Goal: Task Accomplishment & Management: Manage account settings

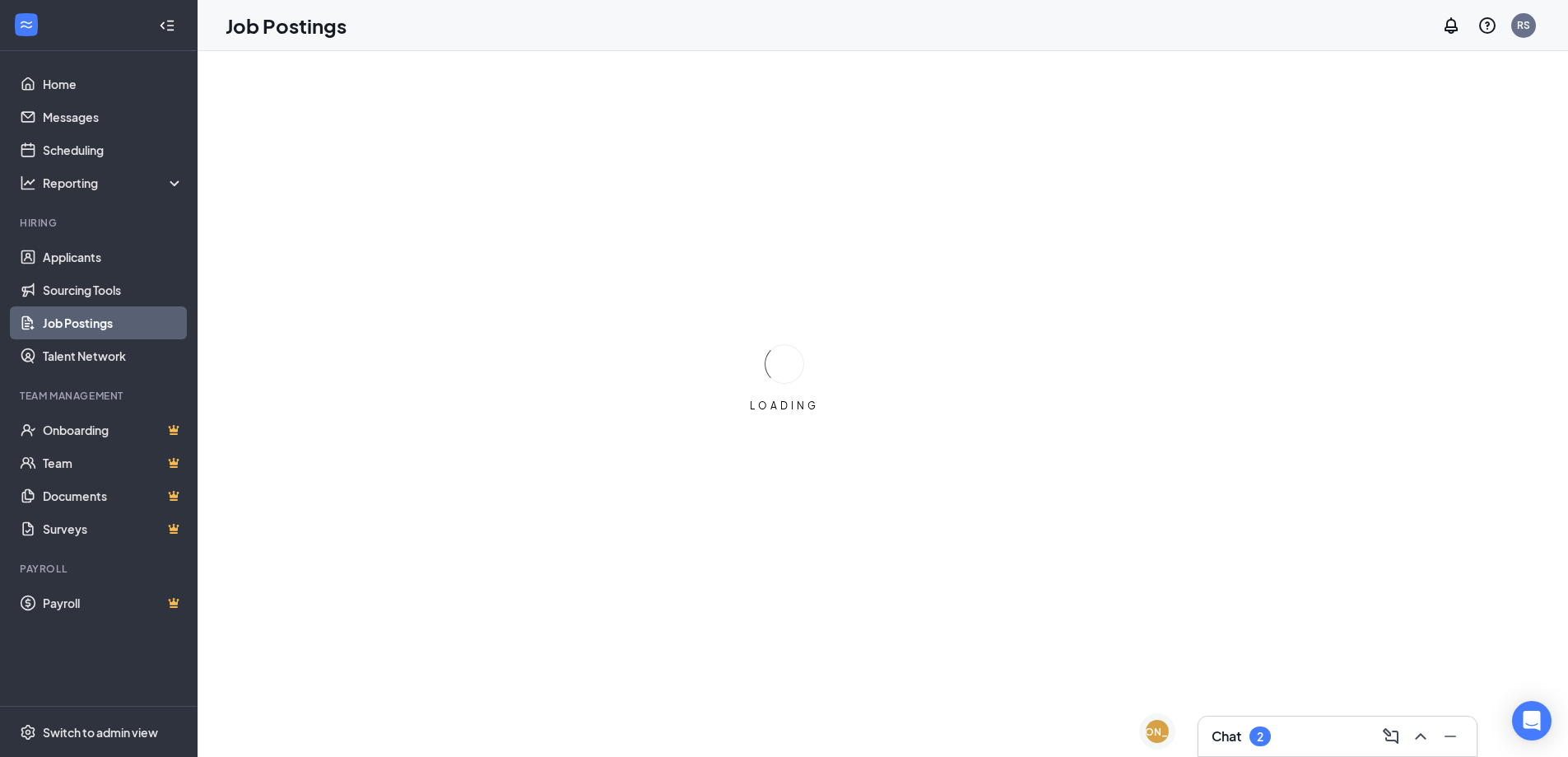
click at [1310, 737] on div "Chat 2" at bounding box center [1338, 735] width 252 height 26
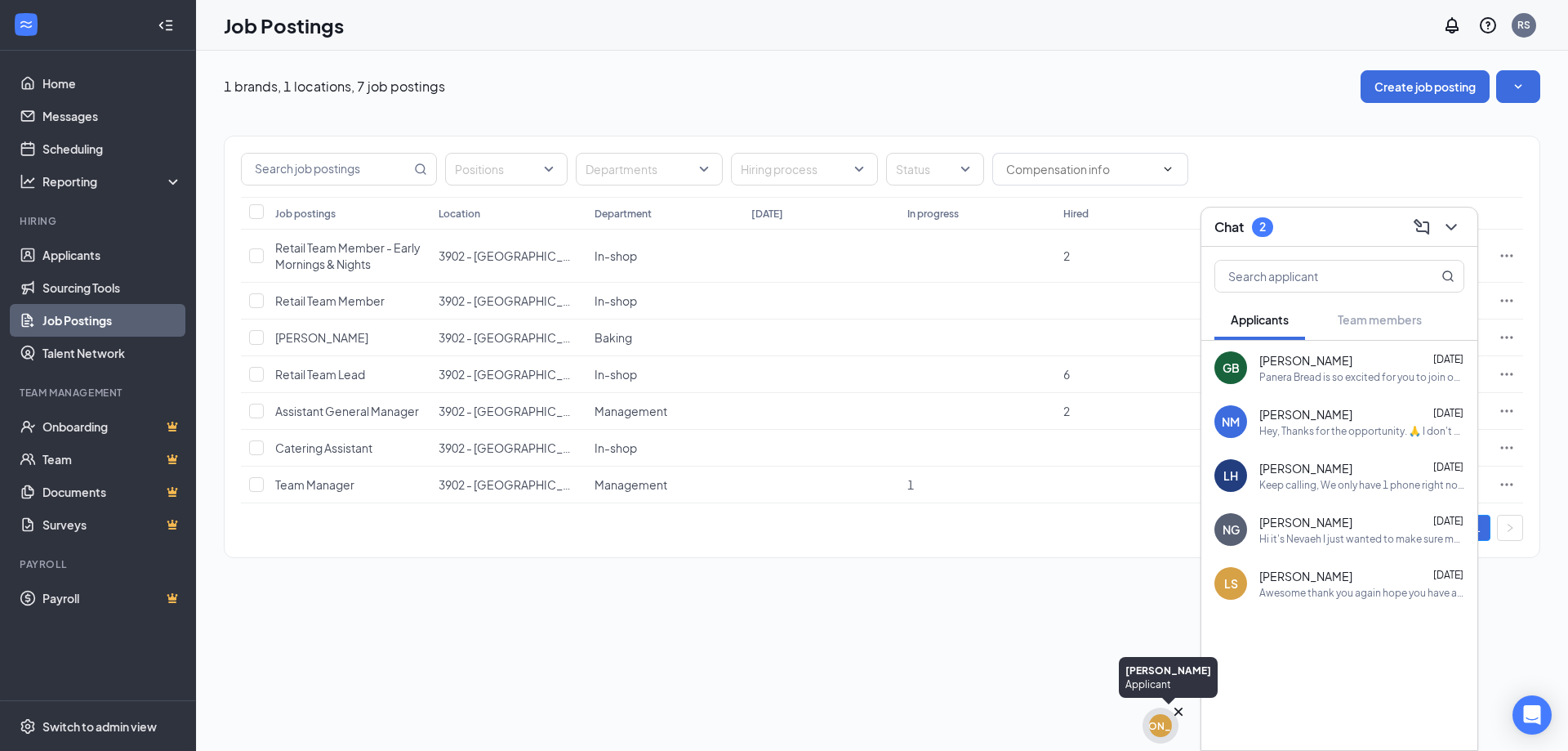
click at [1167, 732] on div "[PERSON_NAME]" at bounding box center [1160, 724] width 22 height 22
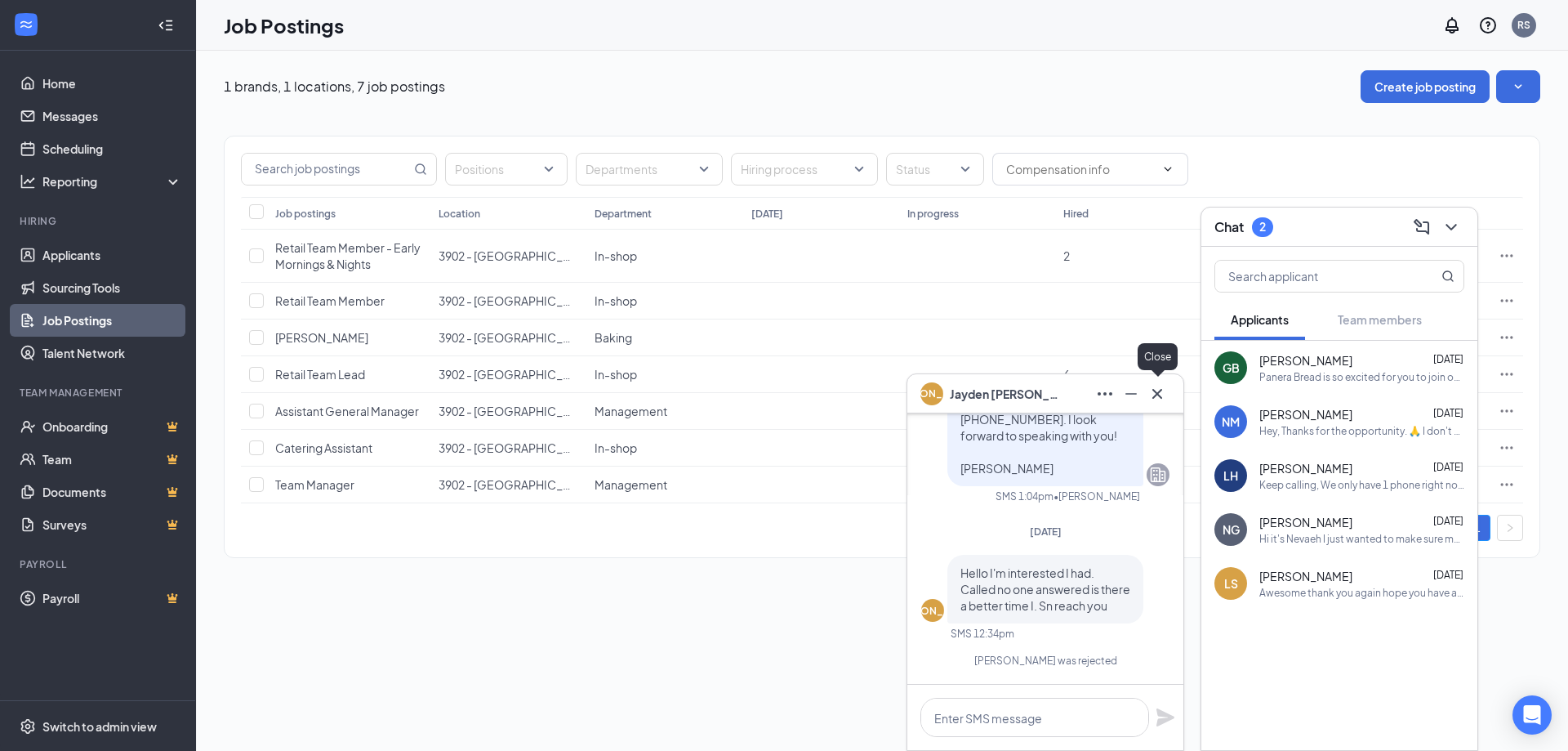
click at [1157, 393] on icon "Cross" at bounding box center [1157, 393] width 10 height 10
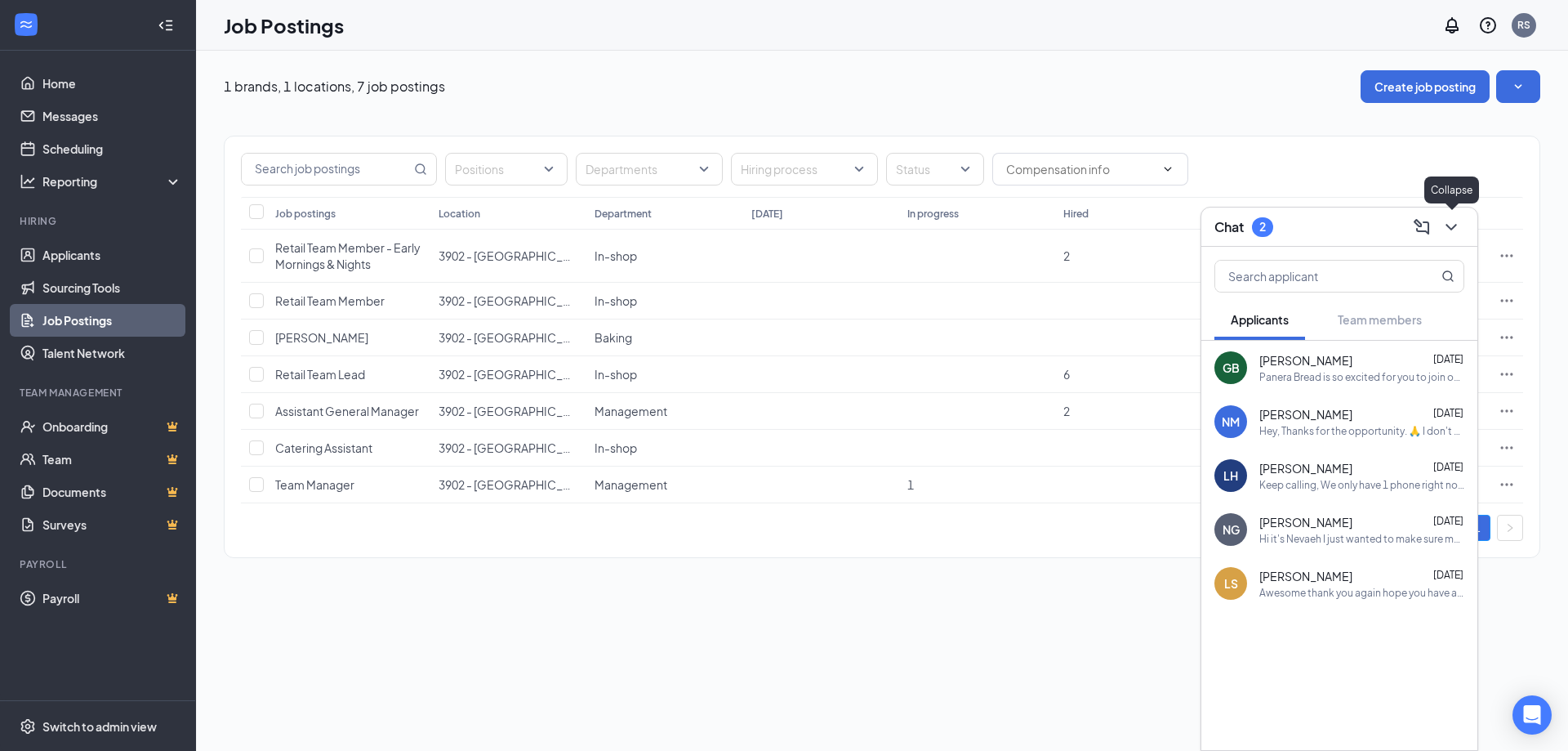
click at [1457, 221] on icon "ChevronDown" at bounding box center [1451, 227] width 20 height 20
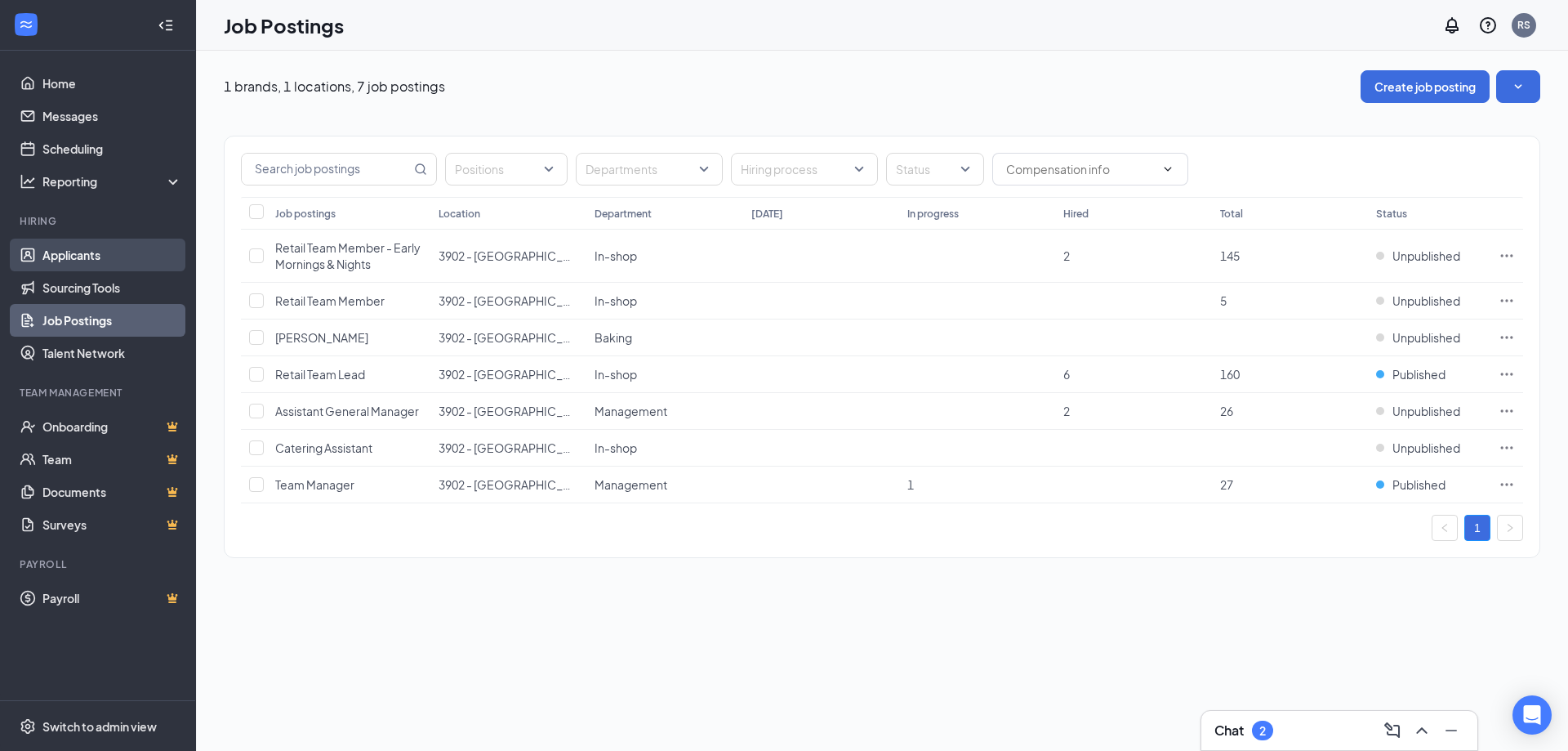
click at [86, 253] on link "Applicants" at bounding box center [112, 254] width 140 height 32
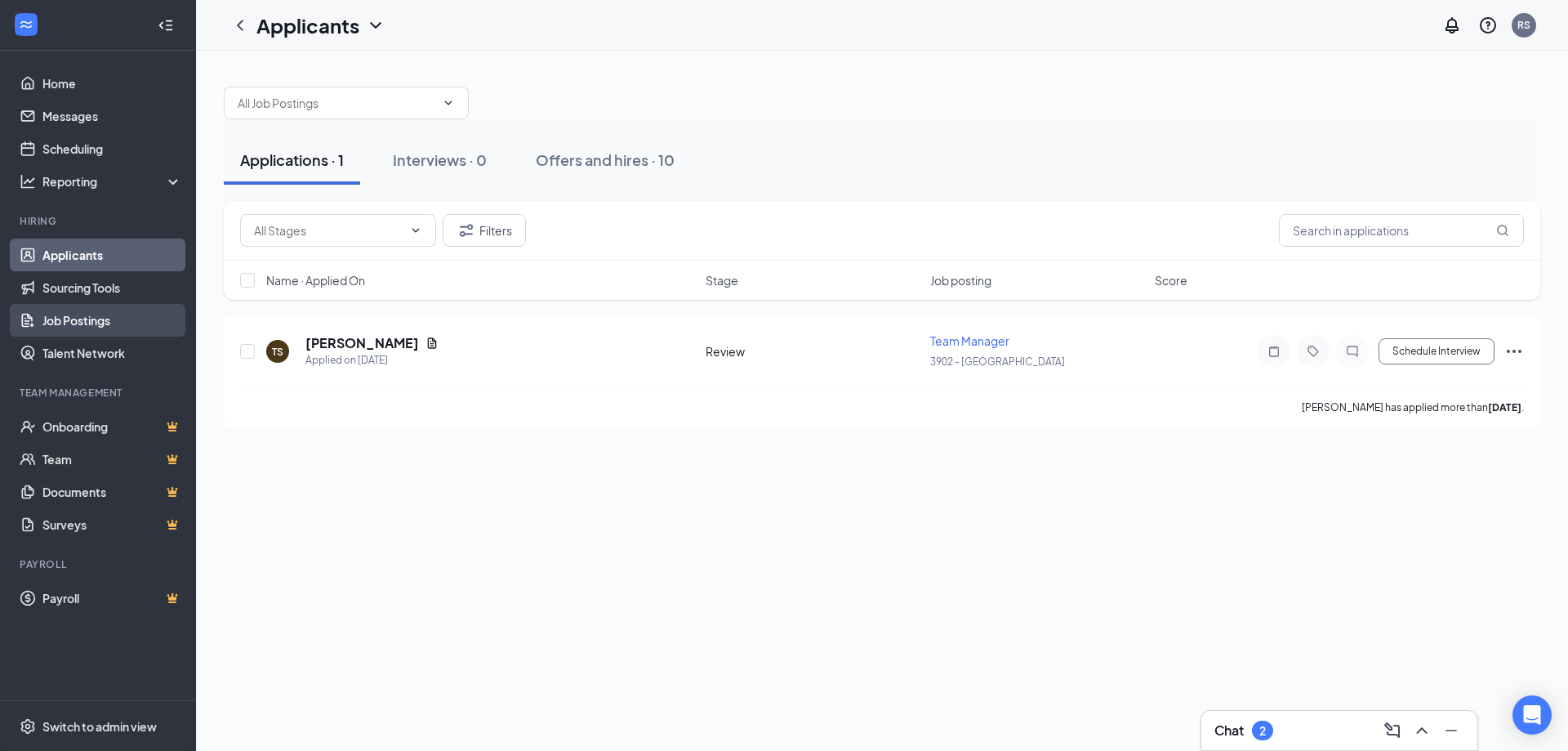
click at [95, 314] on link "Job Postings" at bounding box center [112, 319] width 140 height 32
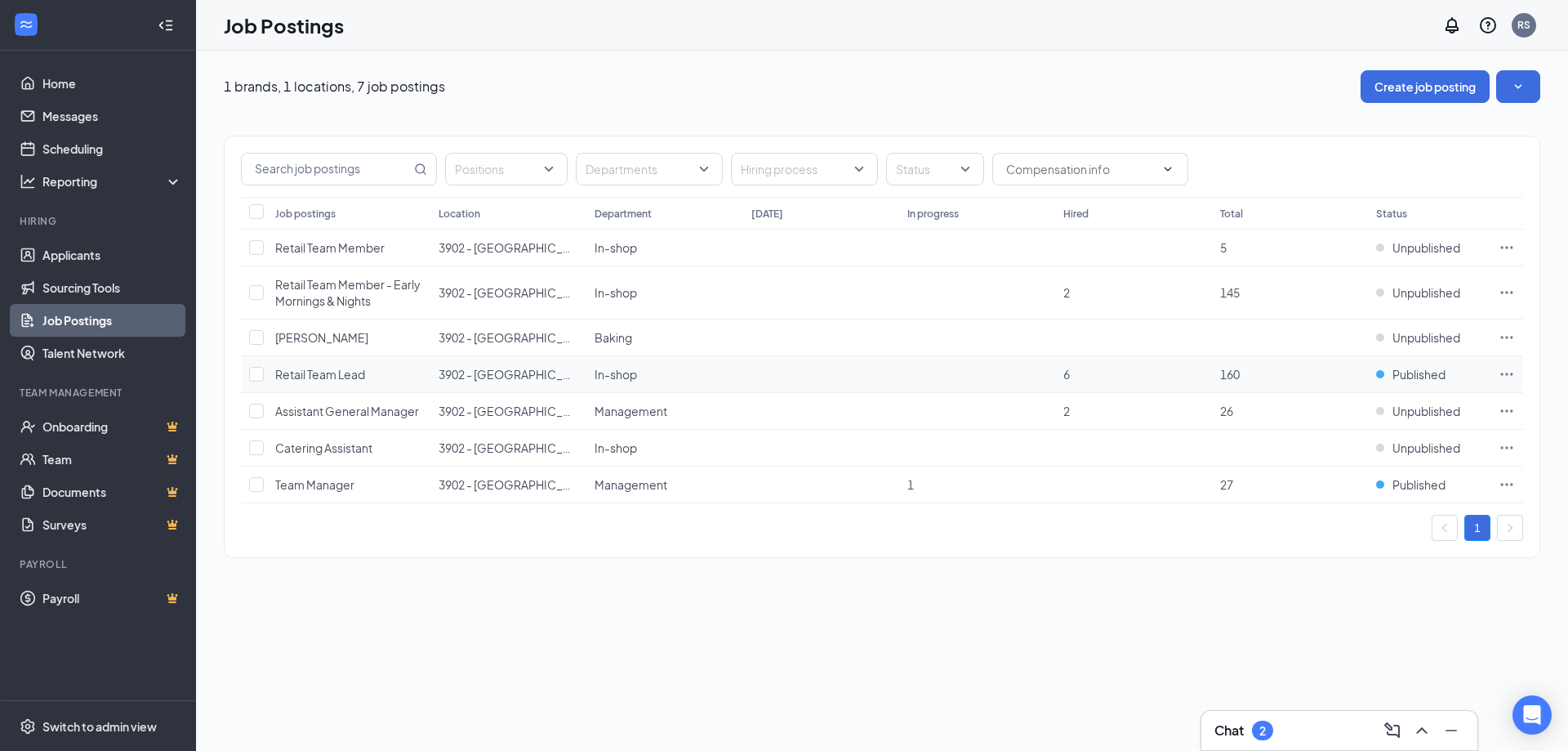
click at [1412, 384] on td "Published" at bounding box center [1428, 374] width 122 height 37
click at [1492, 368] on td at bounding box center [1506, 374] width 32 height 37
click at [1497, 373] on td at bounding box center [1506, 374] width 32 height 37
click at [1500, 374] on icon "Ellipses" at bounding box center [1506, 374] width 17 height 17
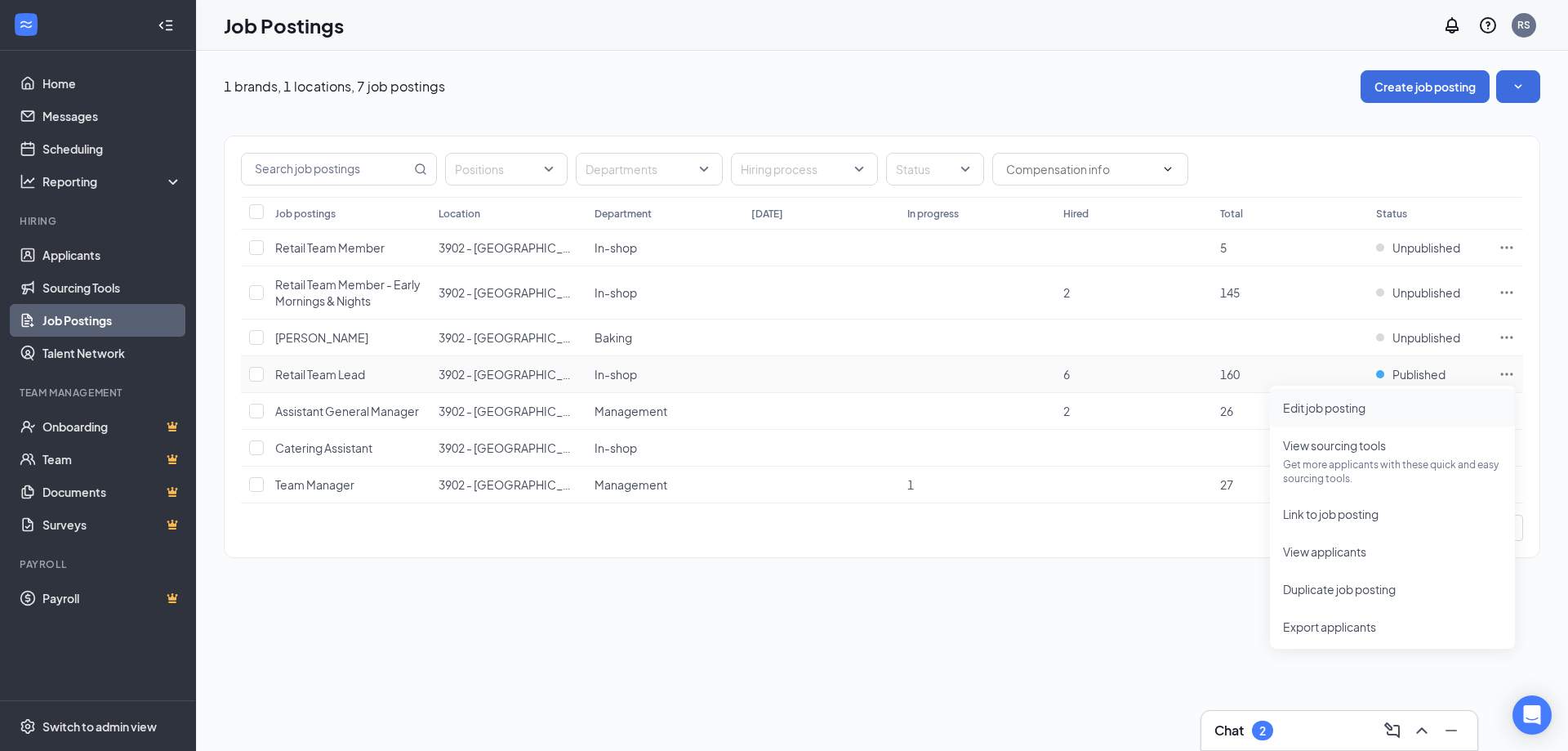
click at [1336, 422] on li "Edit job posting" at bounding box center [1392, 407] width 245 height 37
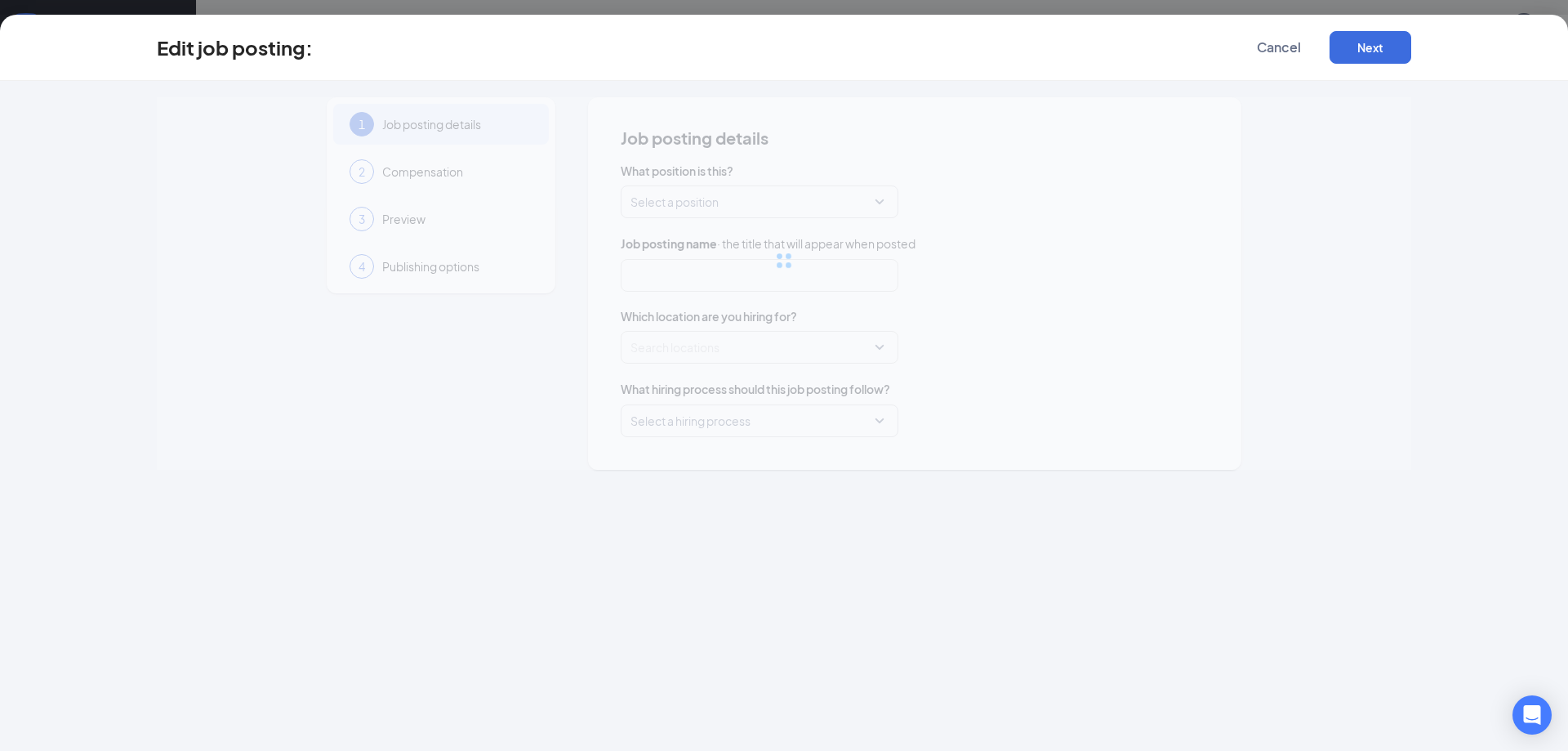
type input "Retail Team Lead"
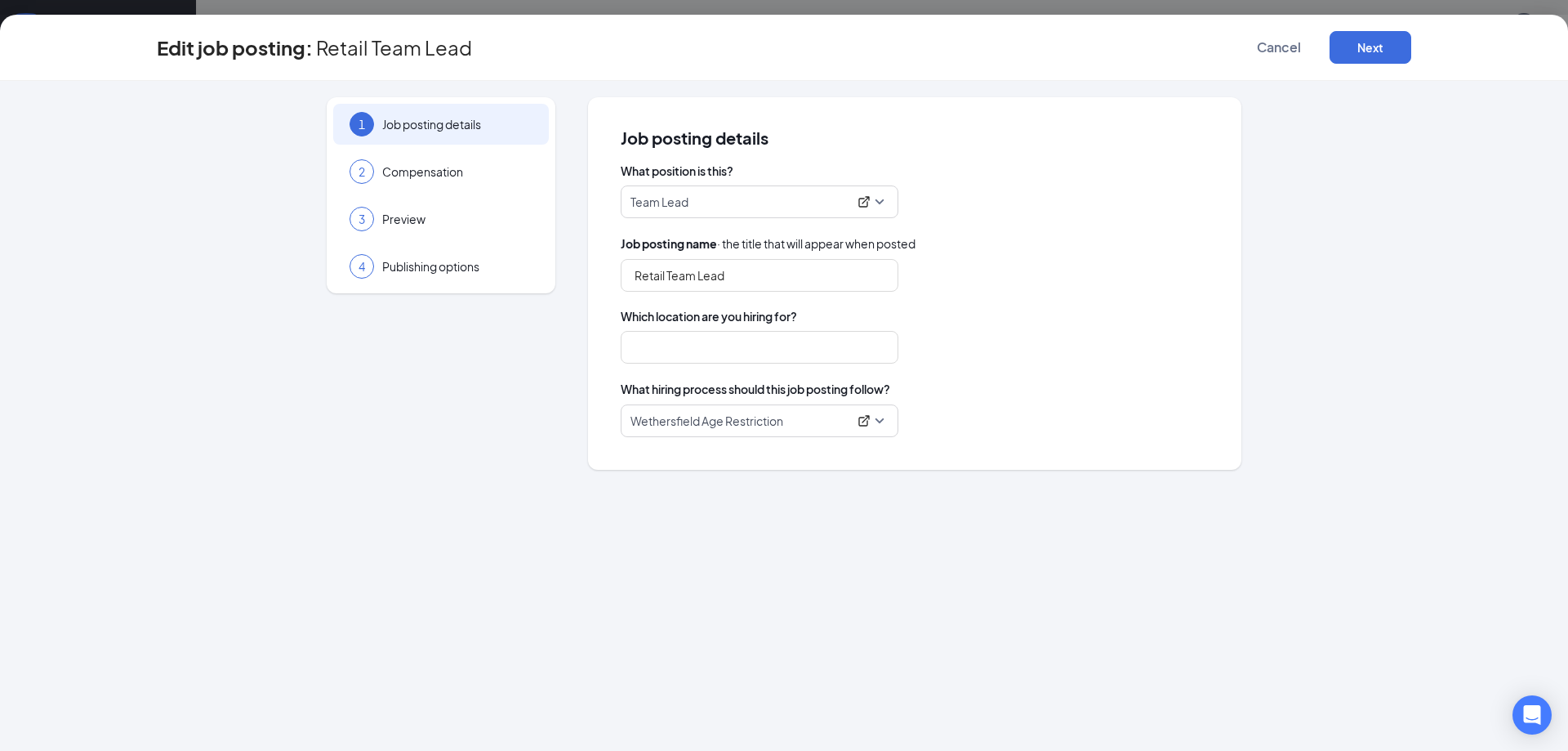
type input "3902 - [GEOGRAPHIC_DATA]"
click at [1296, 51] on span "Cancel" at bounding box center [1278, 47] width 44 height 17
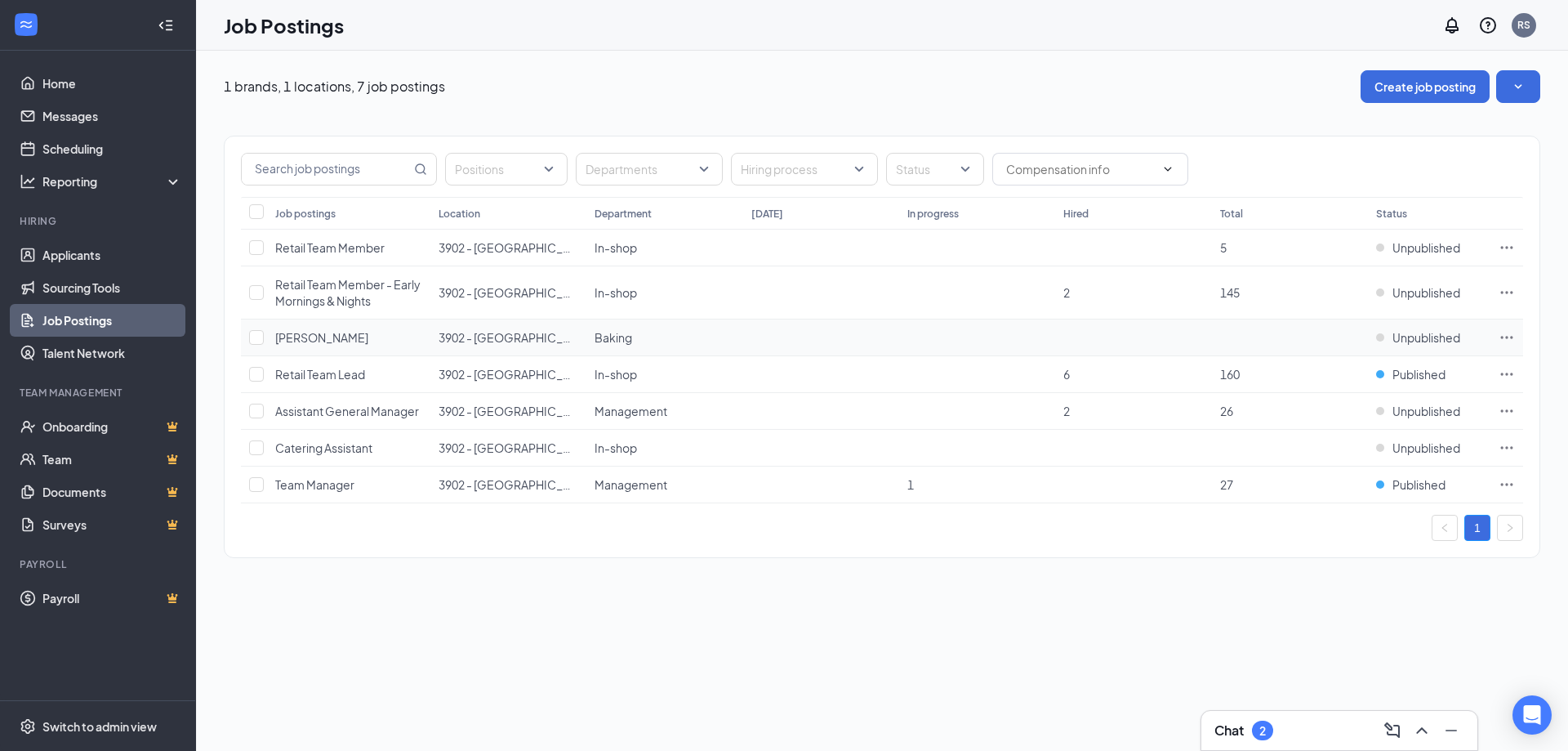
click at [1501, 353] on td at bounding box center [1506, 338] width 32 height 37
click at [1507, 378] on icon "Ellipses" at bounding box center [1506, 374] width 17 height 17
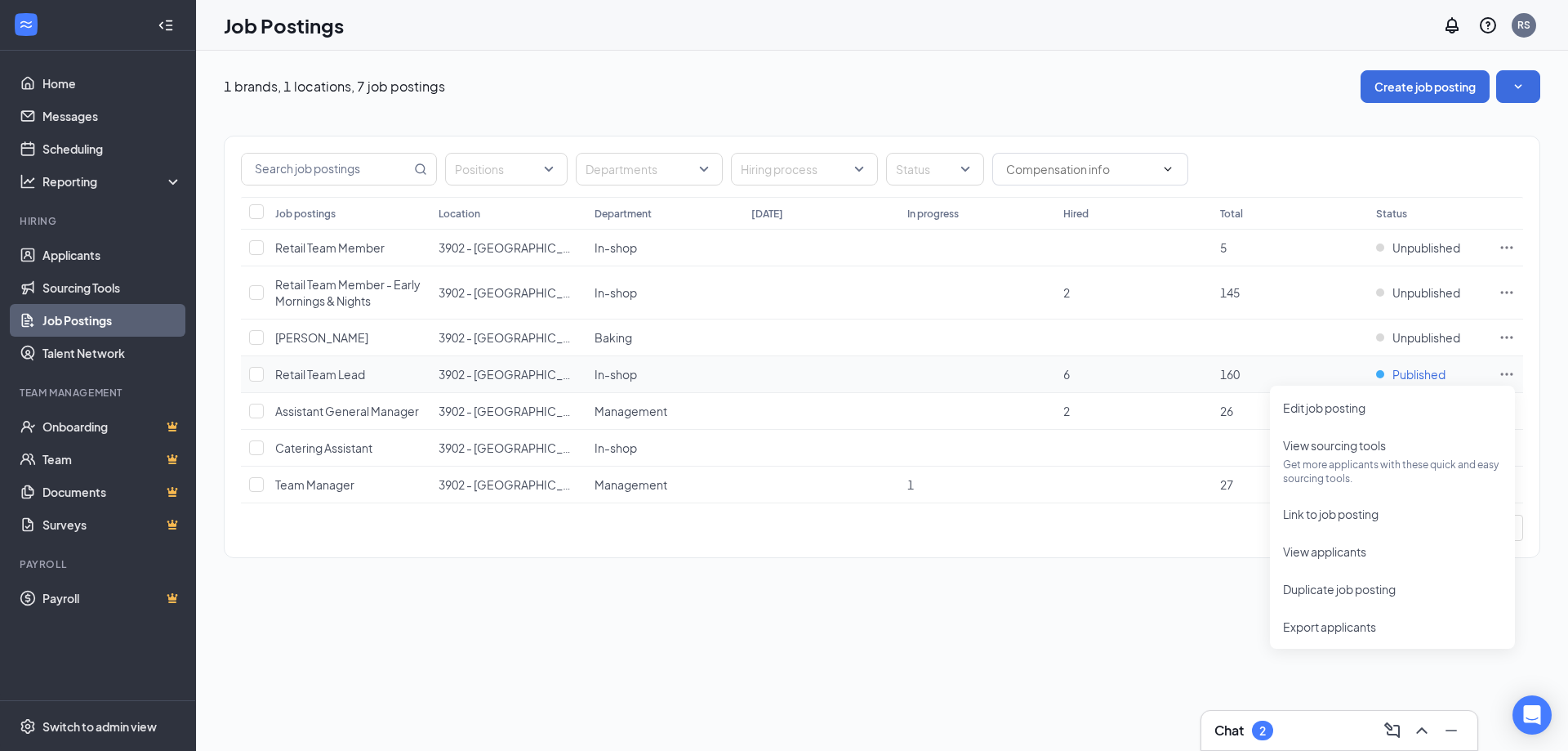
click at [1413, 378] on span "Published" at bounding box center [1418, 374] width 53 height 17
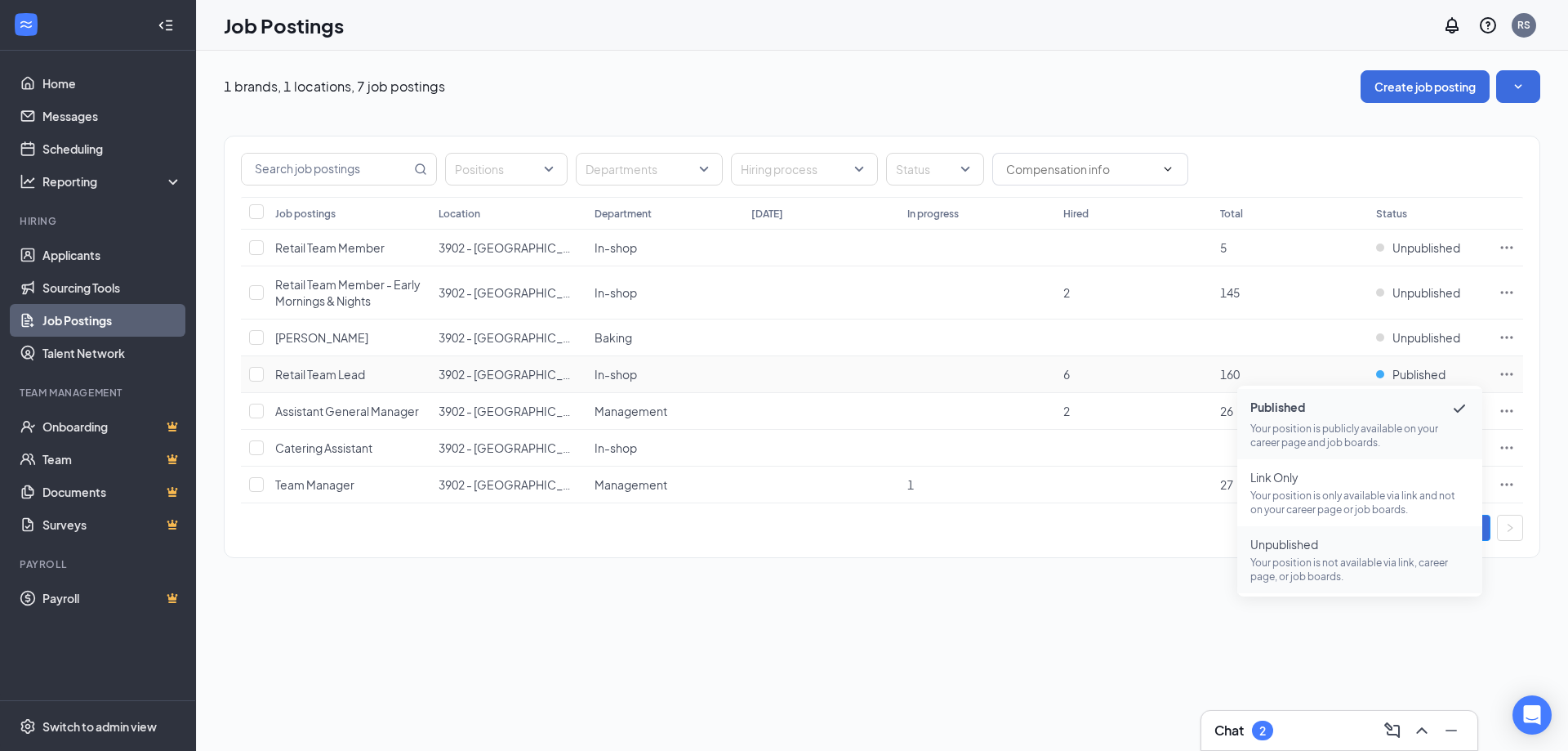
click at [1357, 549] on span "Unpublished" at bounding box center [1359, 544] width 219 height 17
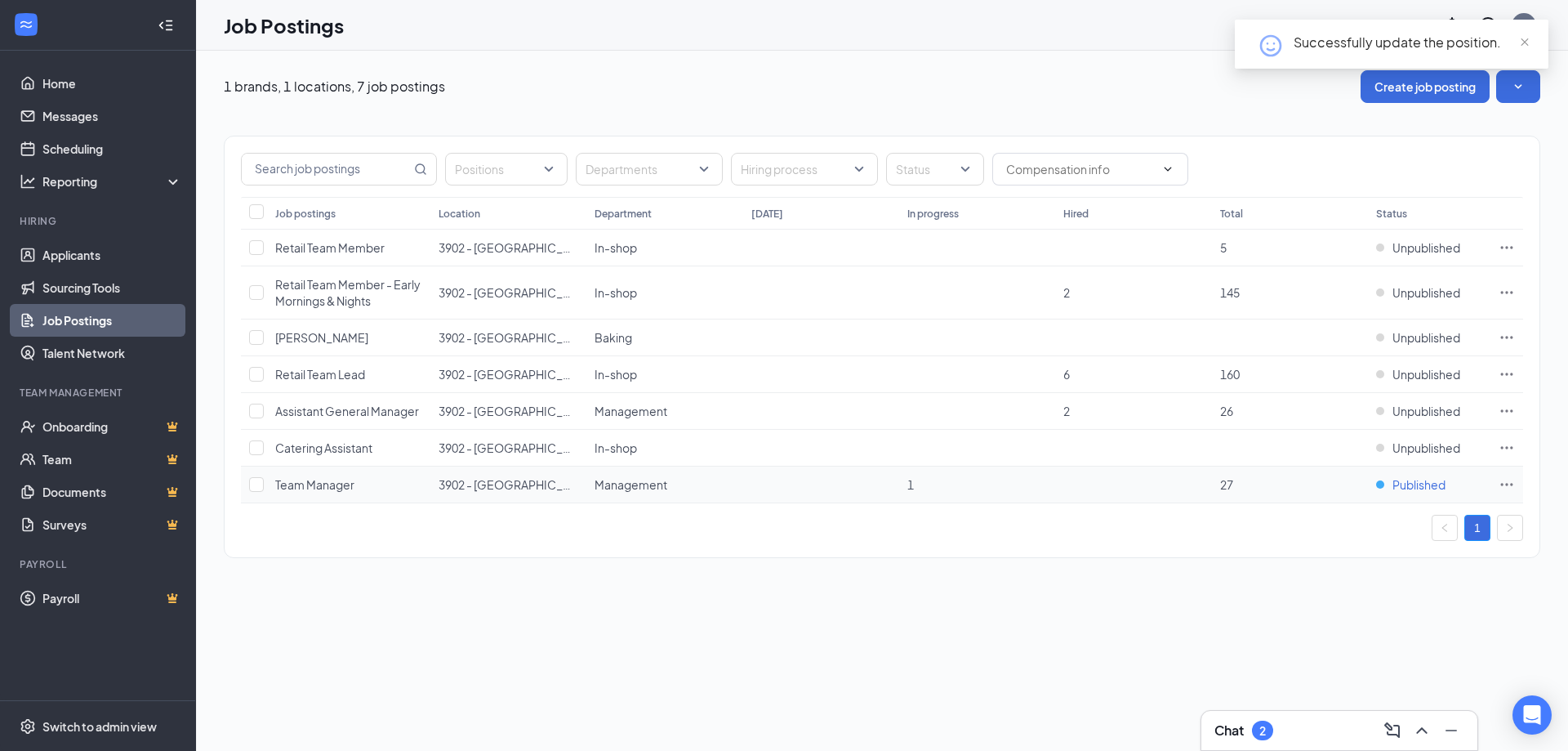
click at [1406, 489] on span "Published" at bounding box center [1418, 485] width 53 height 17
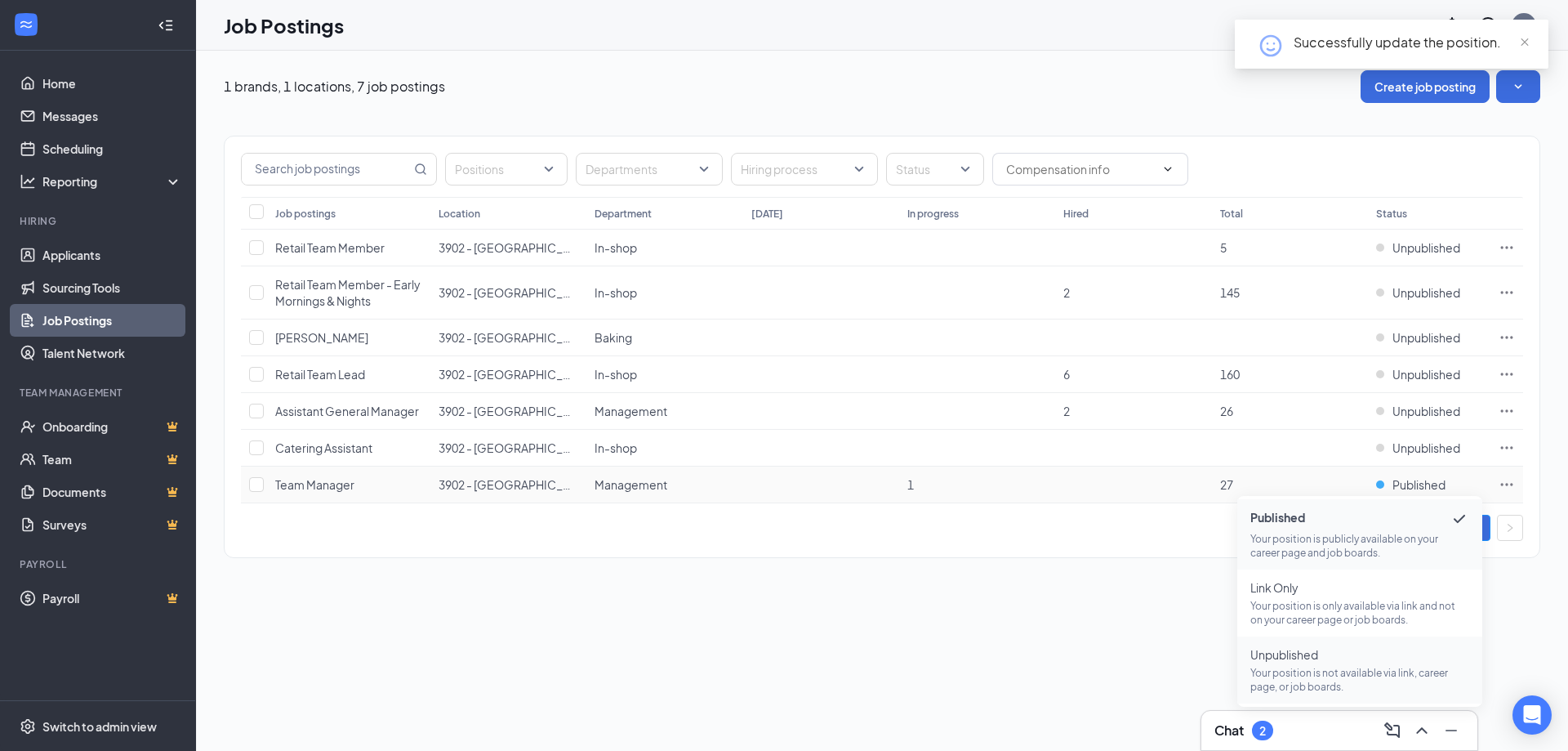
click at [1331, 656] on span "Unpublished" at bounding box center [1359, 655] width 219 height 17
